Goal: Find specific page/section: Find specific page/section

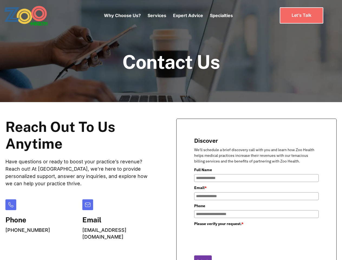
click at [168, 15] on div "Why Choose Us? Services Chronic Care Management Contract Optimization Denial An…" at bounding box center [168, 15] width 129 height 23
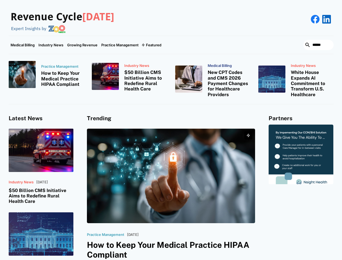
click at [151, 45] on div "Featured" at bounding box center [153, 45] width 15 height 4
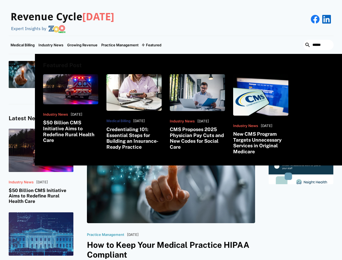
click at [280, 260] on html "Revenue Cycle [DATE] Expert Insights by Medical Billing Industry News Growing R…" at bounding box center [171, 130] width 342 height 260
